Goal: Information Seeking & Learning: Learn about a topic

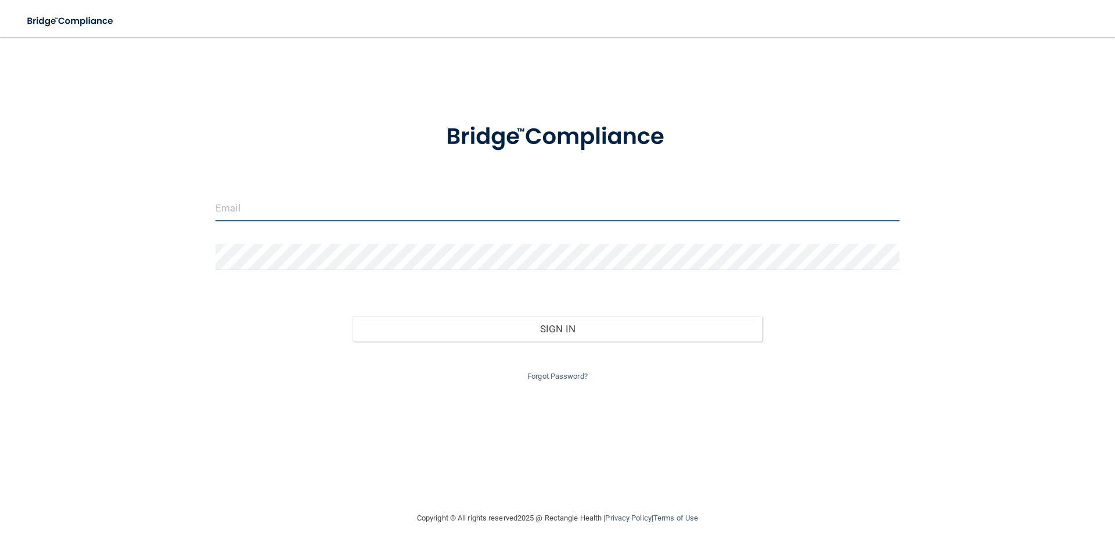
click at [415, 204] on input "email" at bounding box center [558, 208] width 684 height 26
type input "Teagan@bestmonumentdentist.com"
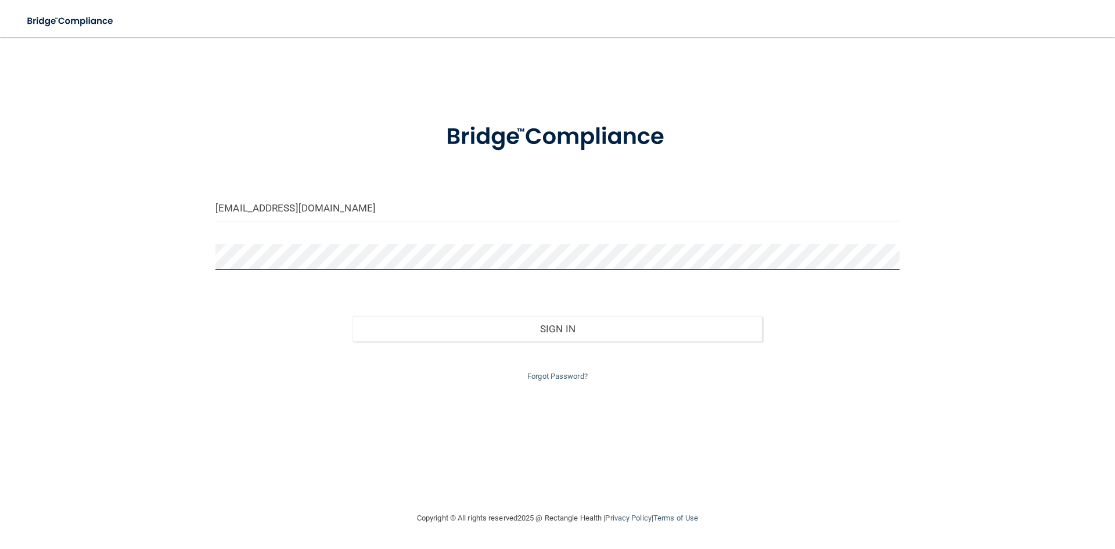
click at [353, 316] on button "Sign In" at bounding box center [558, 329] width 411 height 26
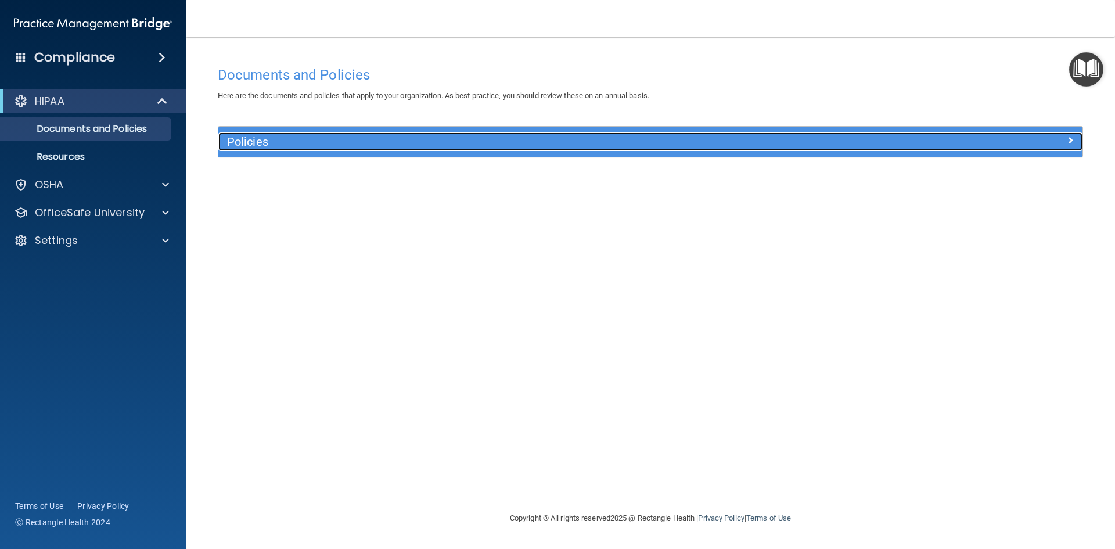
click at [1068, 140] on span at bounding box center [1070, 140] width 7 height 14
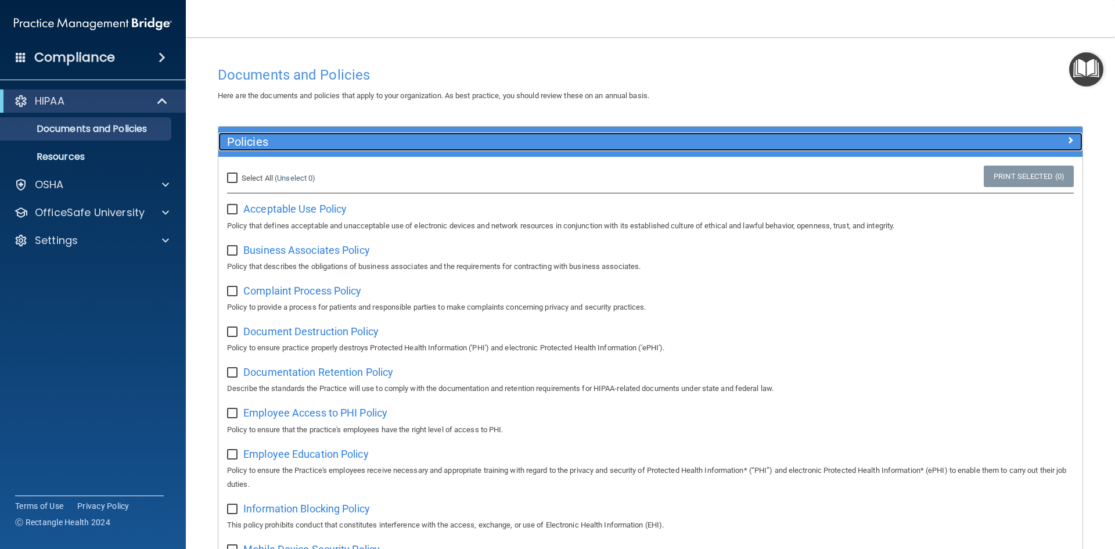
click at [1067, 140] on div at bounding box center [975, 139] width 216 height 14
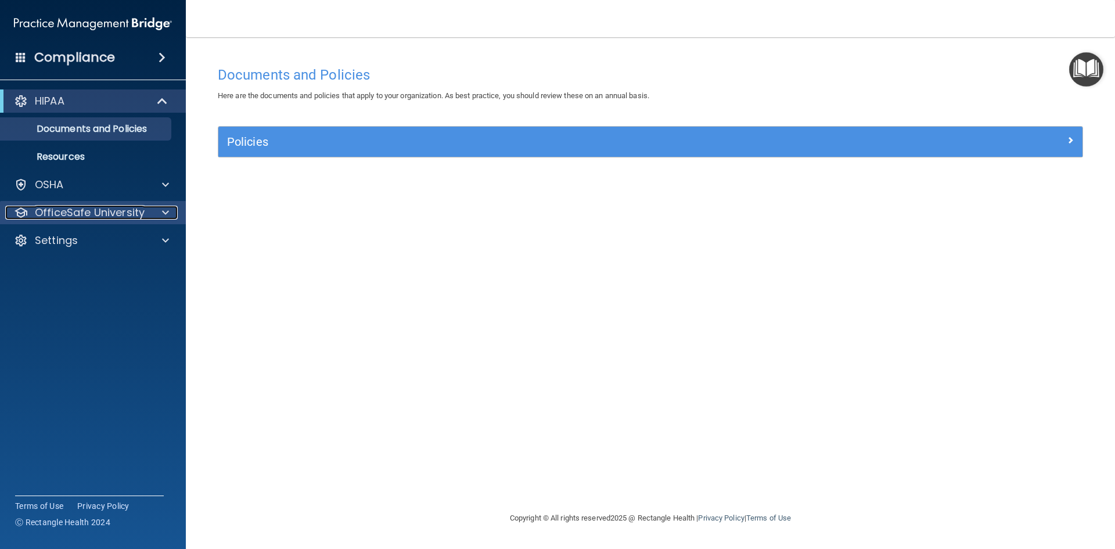
click at [134, 210] on p "OfficeSafe University" at bounding box center [90, 213] width 110 height 14
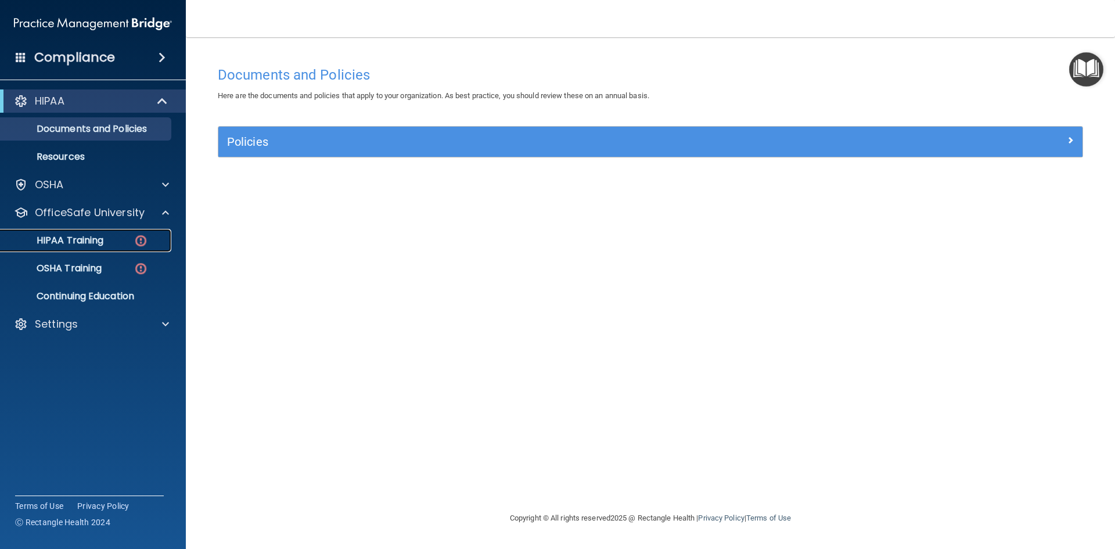
click at [138, 244] on img at bounding box center [141, 241] width 15 height 15
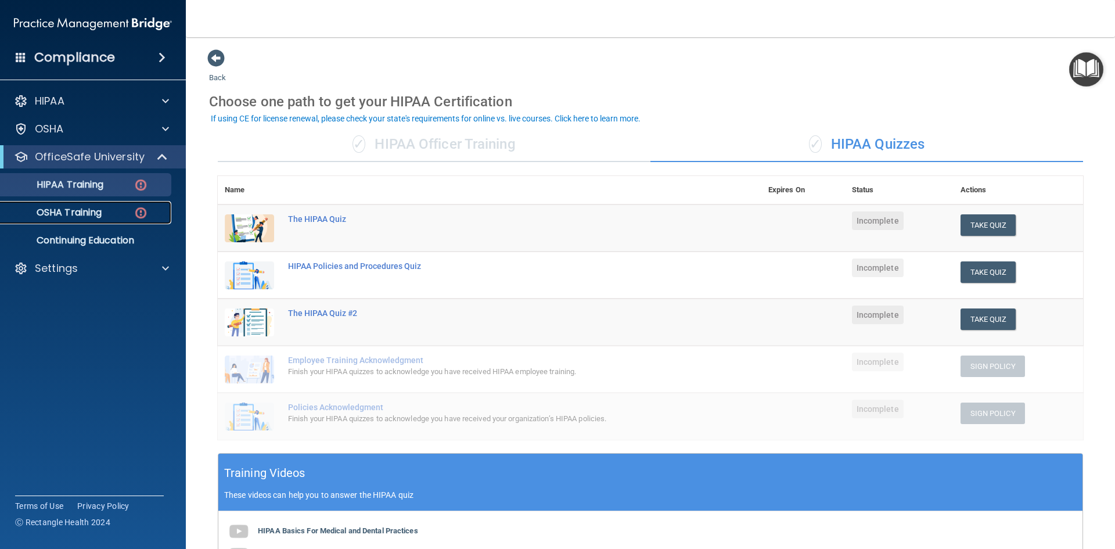
click at [71, 206] on link "OSHA Training" at bounding box center [79, 212] width 183 height 23
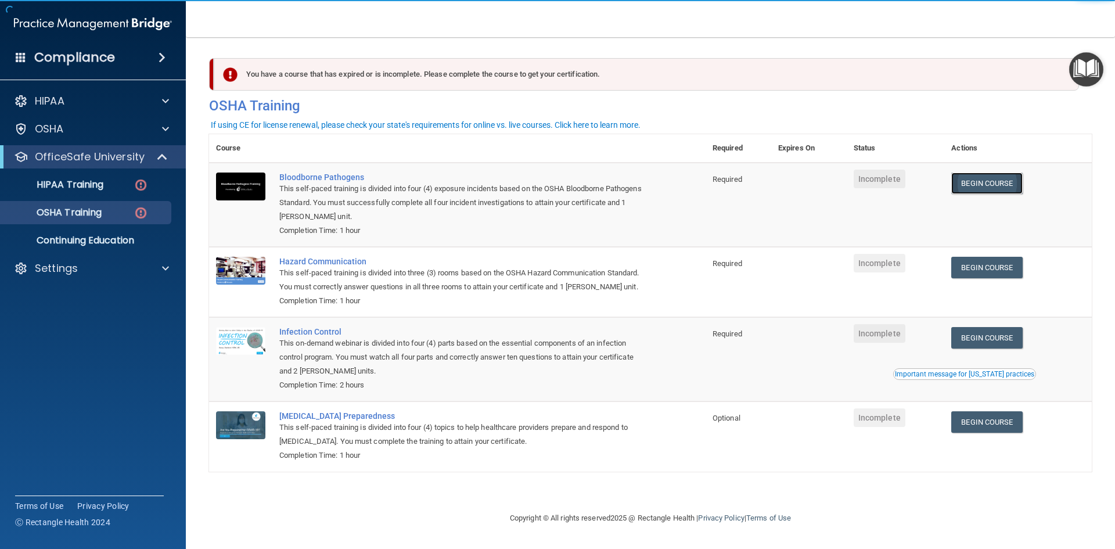
click at [964, 184] on link "Begin Course" at bounding box center [987, 183] width 71 height 21
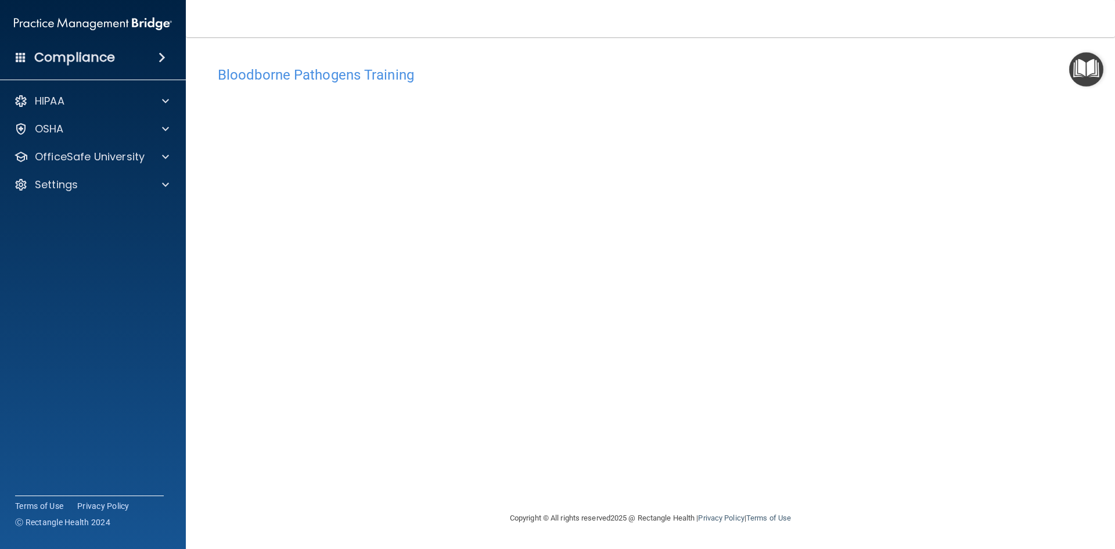
click at [751, 527] on div "Copyright © All rights reserved 2025 @ Rectangle Health | Privacy Policy | Term…" at bounding box center [651, 518] width 424 height 37
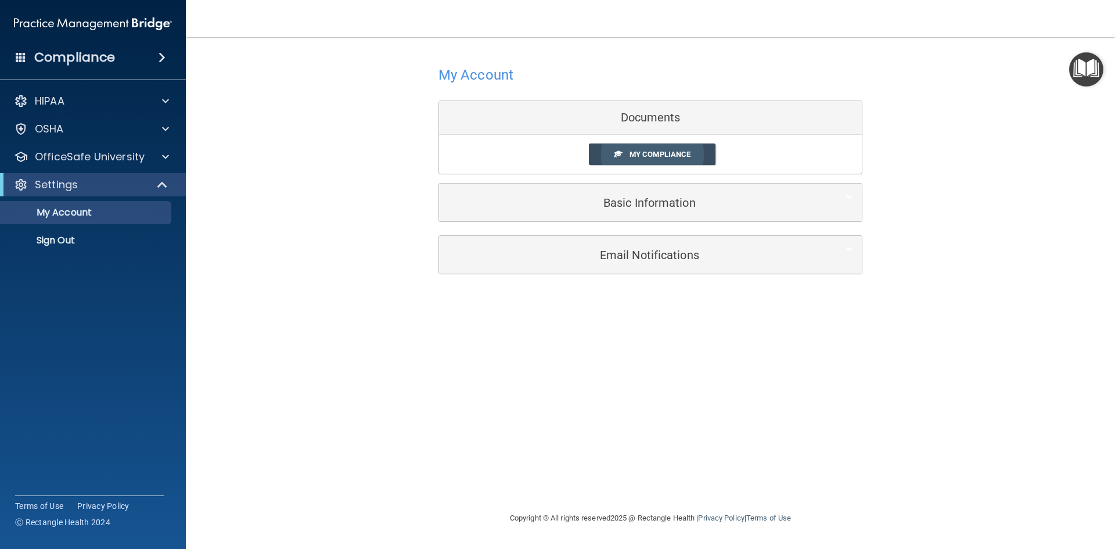
click at [615, 157] on span at bounding box center [619, 154] width 8 height 8
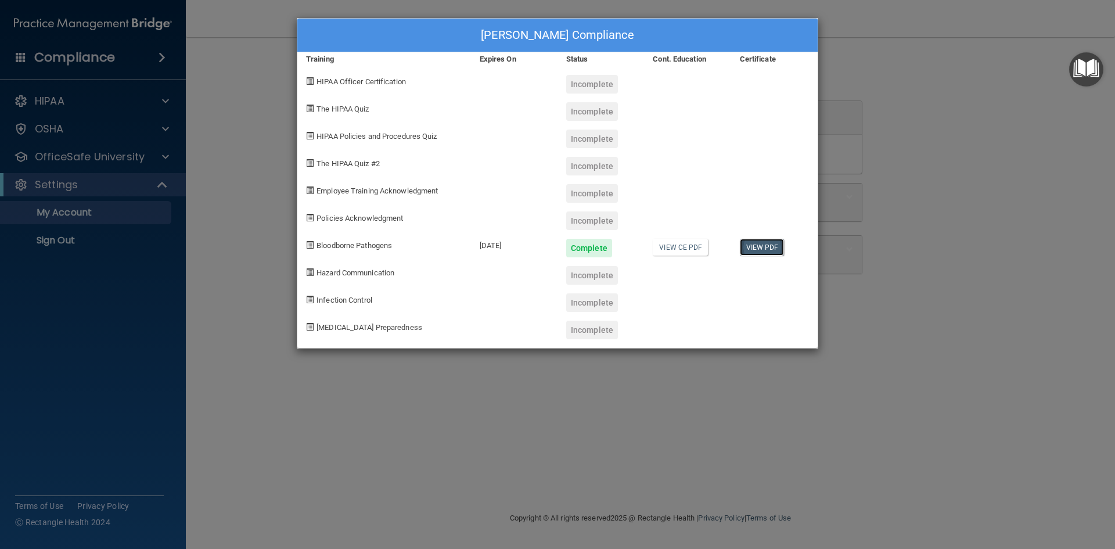
click at [752, 247] on link "View PDF" at bounding box center [762, 247] width 45 height 17
drag, startPoint x: 330, startPoint y: 17, endPoint x: 342, endPoint y: 4, distance: 17.7
click at [332, 15] on div "[PERSON_NAME] Compliance Training Expires On Status Cont. Education Certificate…" at bounding box center [557, 274] width 1115 height 549
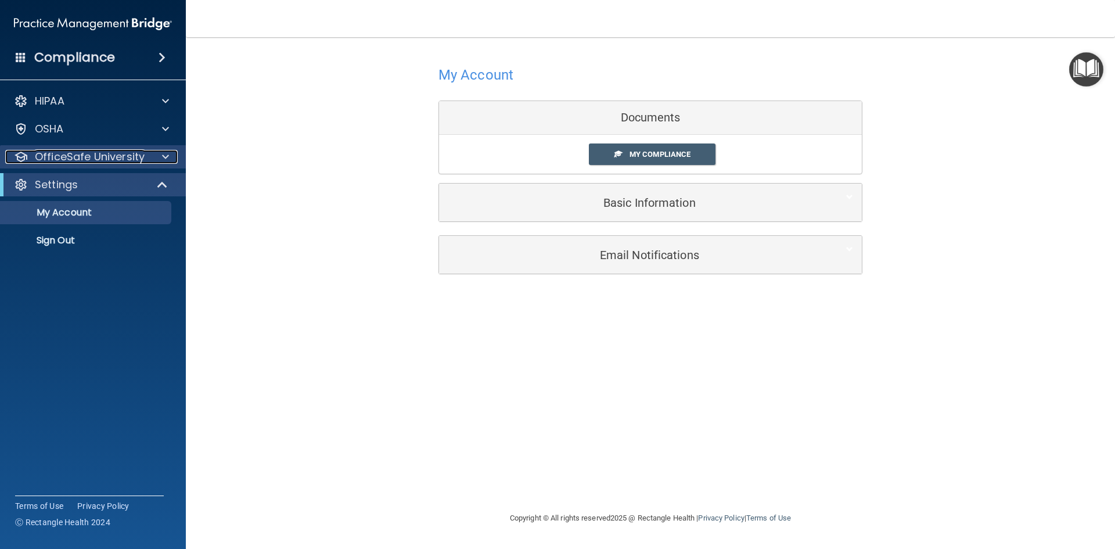
click at [113, 161] on p "OfficeSafe University" at bounding box center [90, 157] width 110 height 14
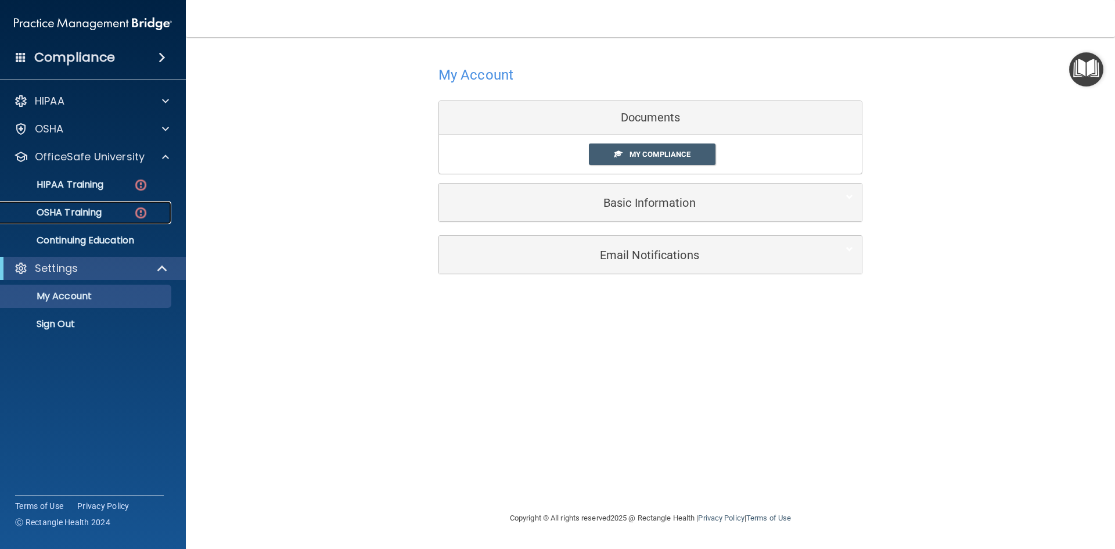
click at [100, 205] on link "OSHA Training" at bounding box center [79, 212] width 183 height 23
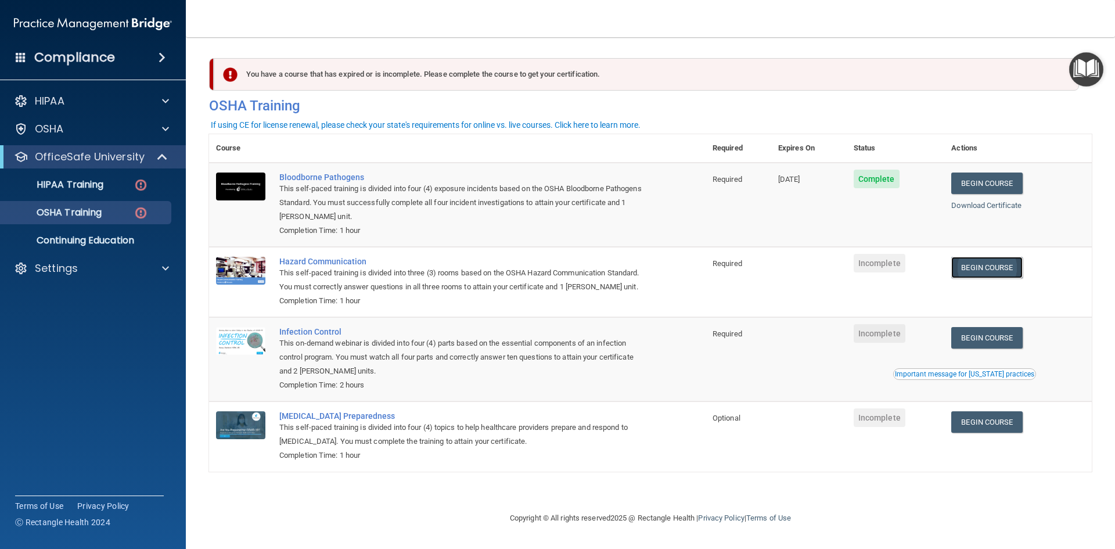
click at [1007, 271] on link "Begin Course" at bounding box center [987, 267] width 71 height 21
